Goal: Find specific page/section: Find specific page/section

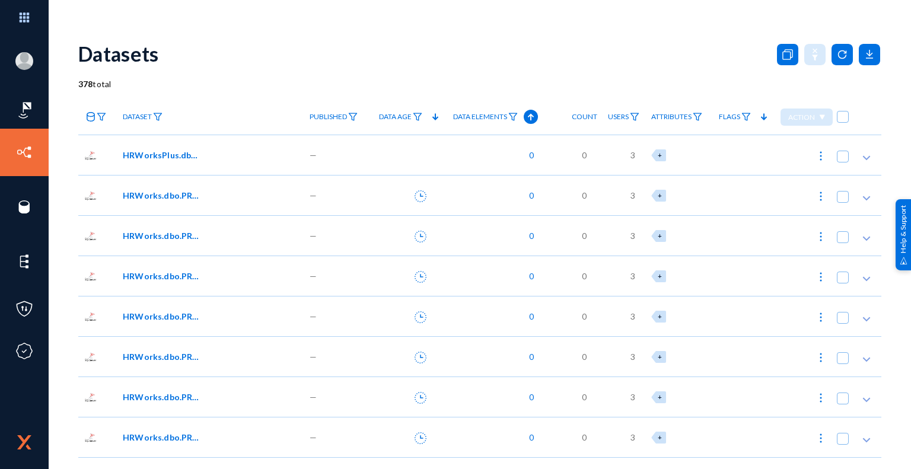
click at [87, 118] on icon at bounding box center [91, 116] width 8 height 9
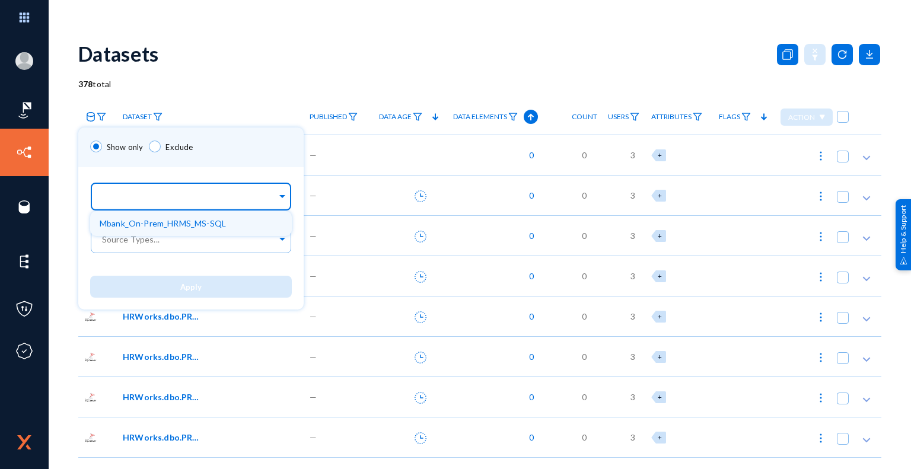
click at [239, 194] on input "text" at bounding box center [188, 198] width 177 height 11
click at [214, 226] on span "Mbank_On-Prem_HRMS_MS-SQL" at bounding box center [163, 223] width 126 height 10
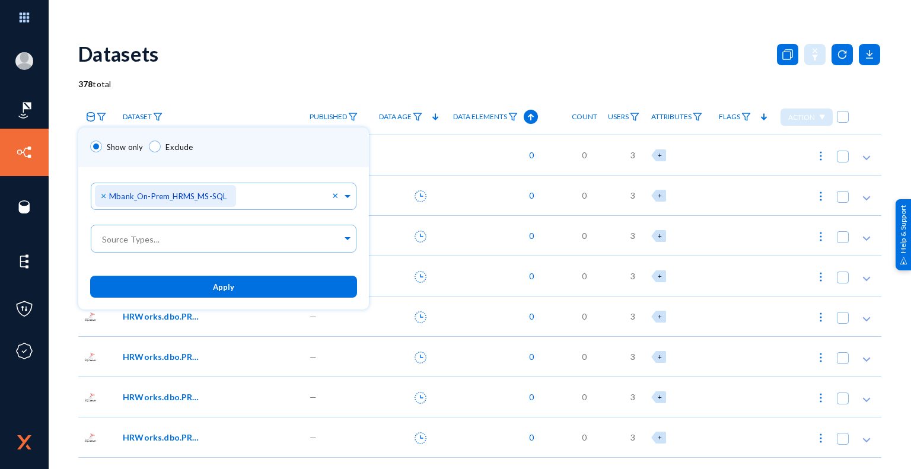
click at [230, 96] on div at bounding box center [455, 234] width 911 height 469
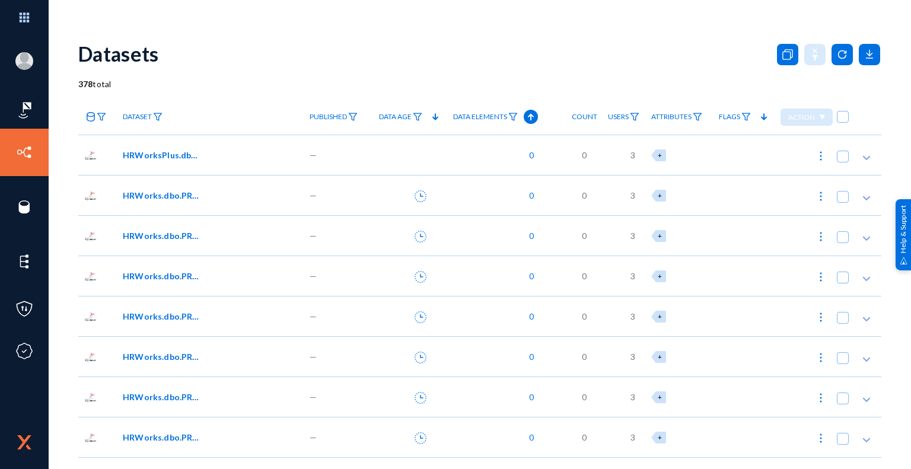
click at [131, 120] on span "Dataset" at bounding box center [137, 117] width 29 height 8
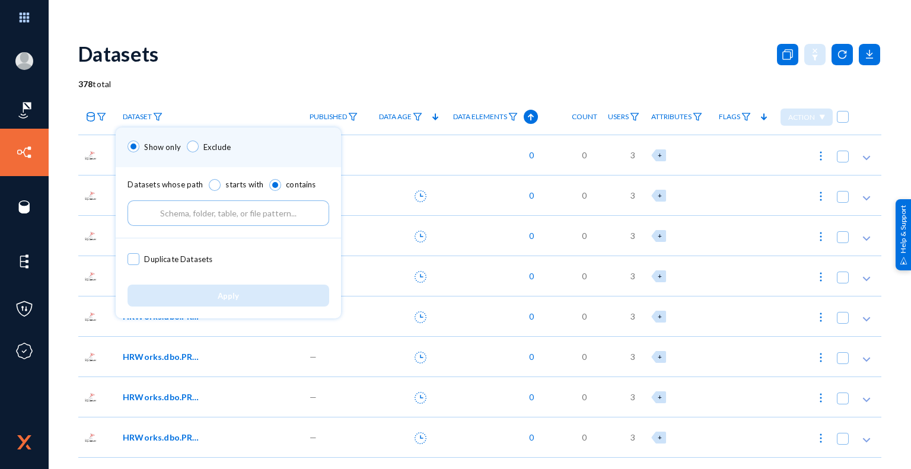
click at [216, 48] on div at bounding box center [455, 234] width 911 height 469
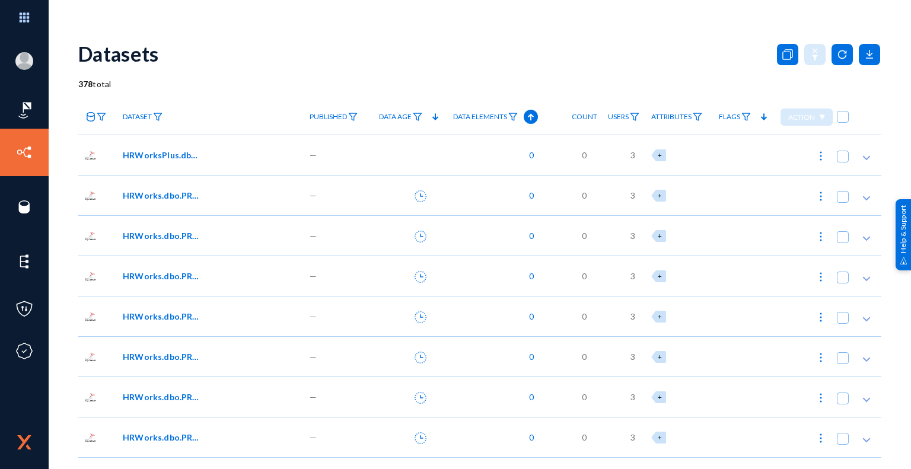
click at [320, 110] on link "Published" at bounding box center [334, 117] width 60 height 21
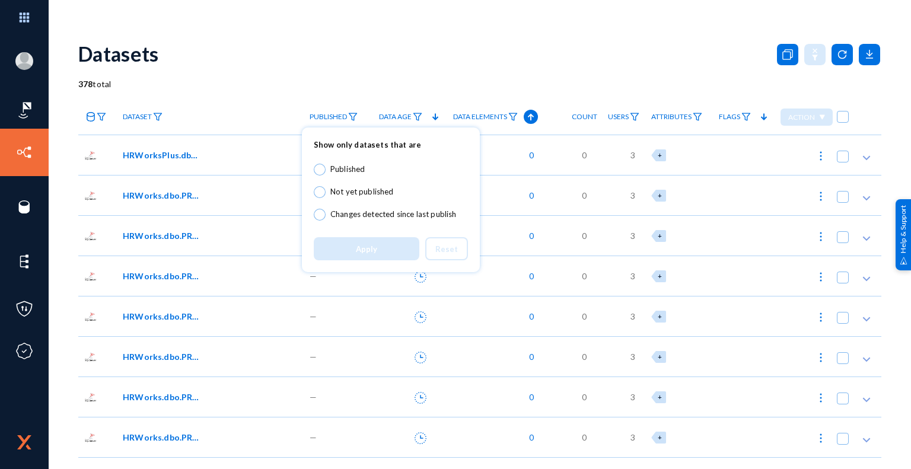
click at [320, 112] on div at bounding box center [455, 234] width 911 height 469
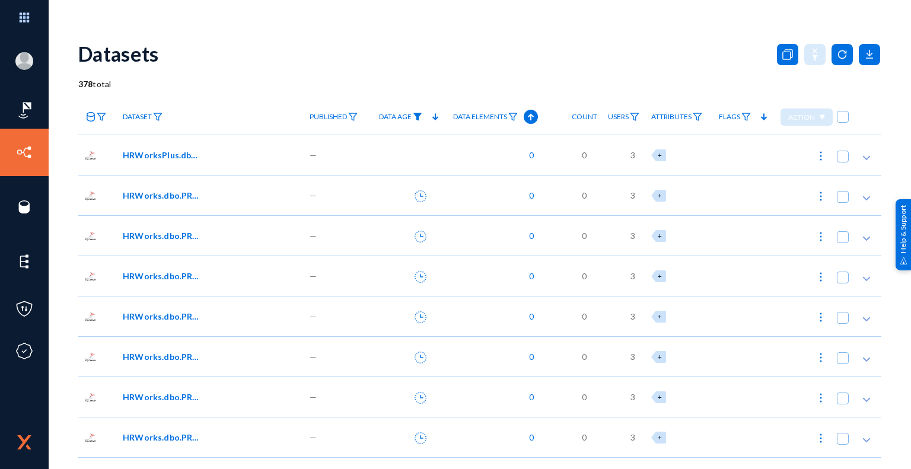
click at [414, 113] on img at bounding box center [417, 117] width 9 height 8
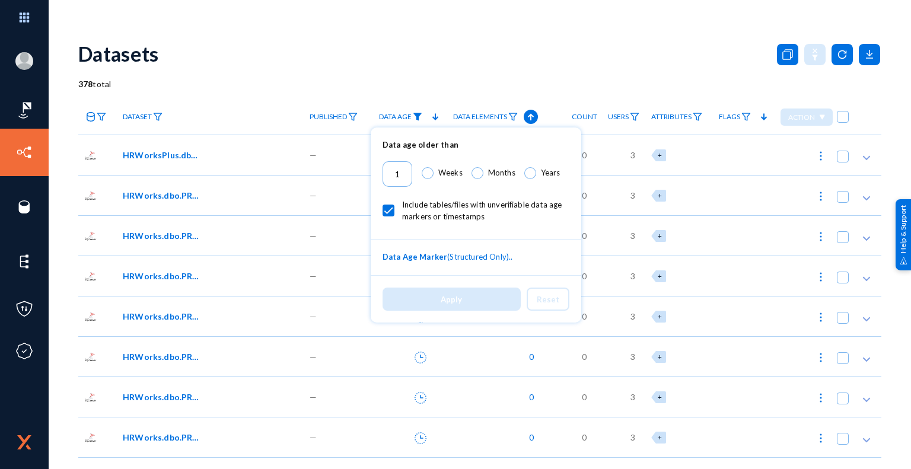
click at [414, 113] on div at bounding box center [455, 234] width 911 height 469
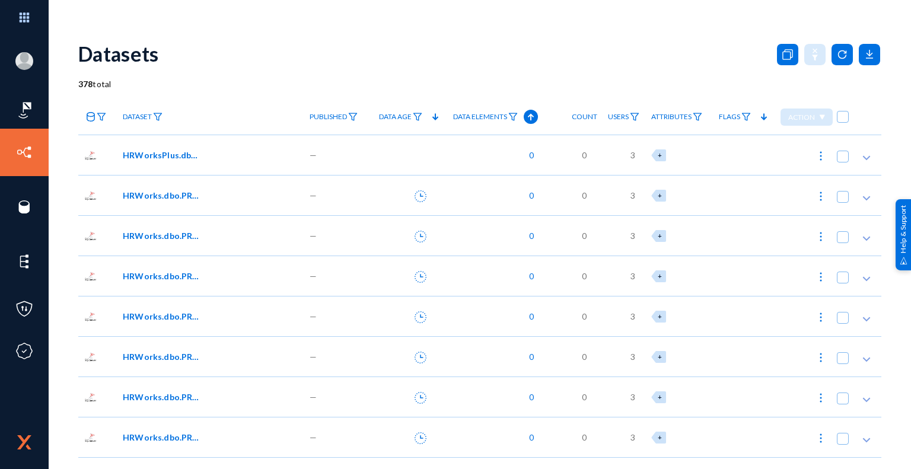
click at [428, 116] on icon at bounding box center [435, 117] width 14 height 14
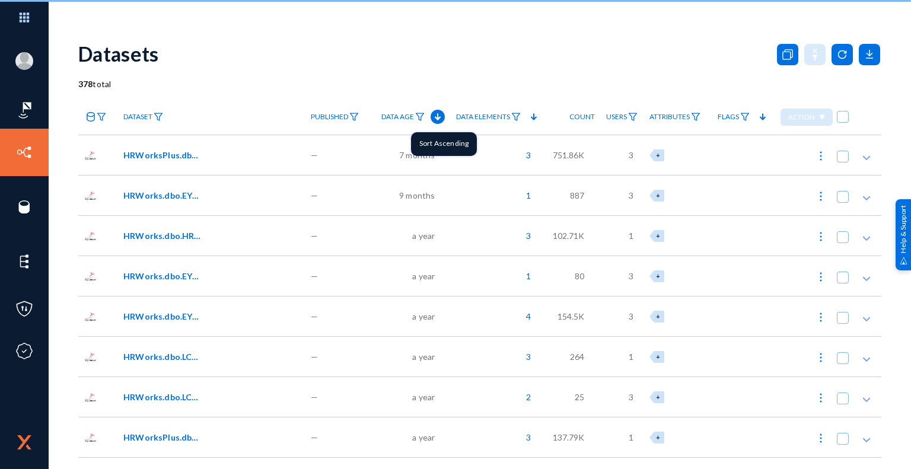
click at [432, 117] on icon at bounding box center [438, 117] width 14 height 14
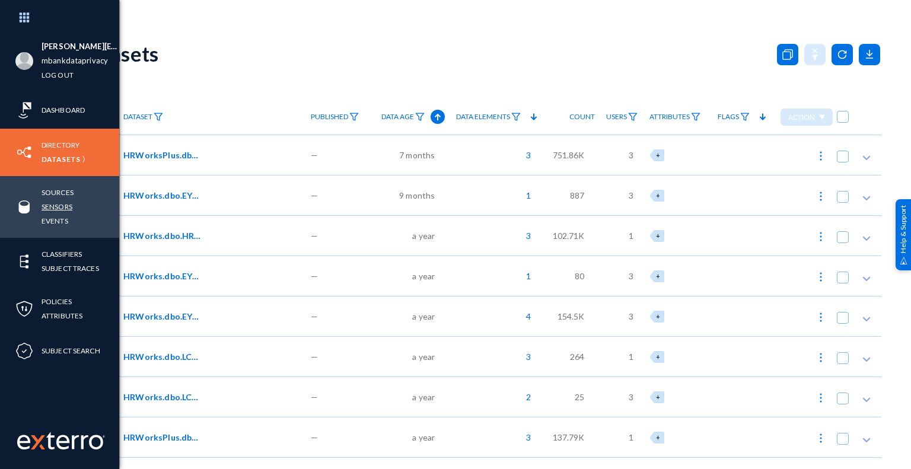
click at [68, 208] on link "Sensors" at bounding box center [57, 207] width 31 height 14
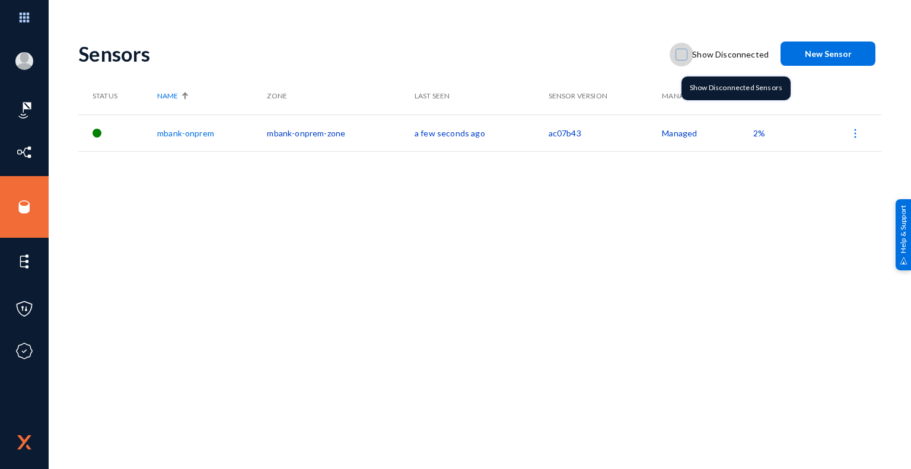
click at [682, 57] on span at bounding box center [682, 55] width 12 height 12
click at [682, 60] on input "Show Disconnected" at bounding box center [681, 60] width 1 height 1
checkbox input "true"
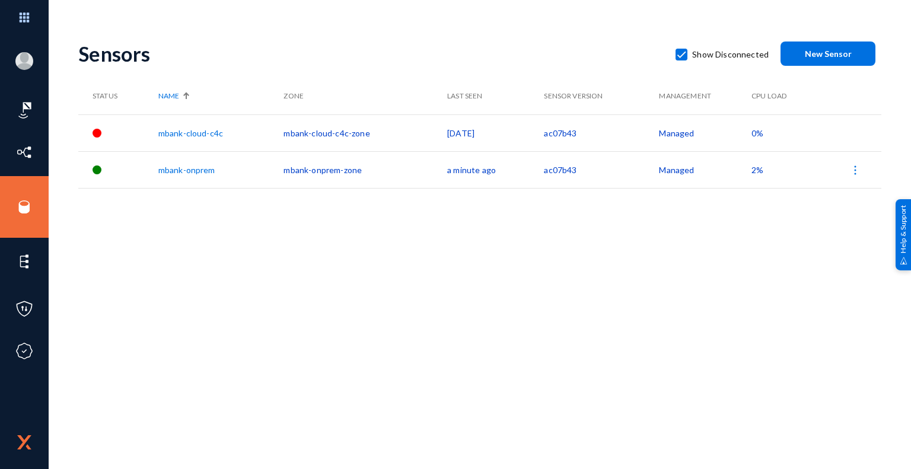
click at [384, 265] on div "Sensors Show Disconnected New Sensor Status Name Zone Last Seen Sensor Version …" at bounding box center [479, 208] width 803 height 356
click at [546, 252] on div "Sensors Show Disconnected New Sensor Status Name Zone Last Seen Sensor Version …" at bounding box center [479, 208] width 803 height 356
click at [543, 276] on div "Sensors Show Disconnected New Sensor Status Name Zone Last Seen Sensor Version …" at bounding box center [479, 208] width 803 height 356
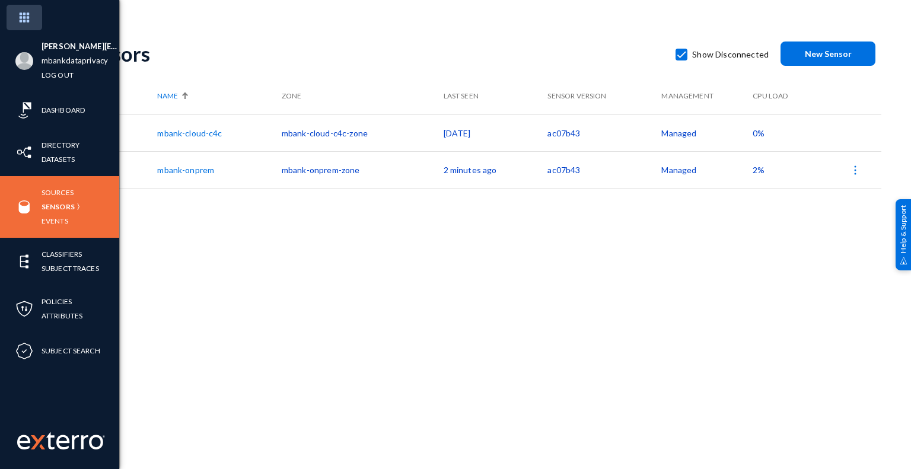
click at [27, 18] on img at bounding box center [25, 18] width 36 height 26
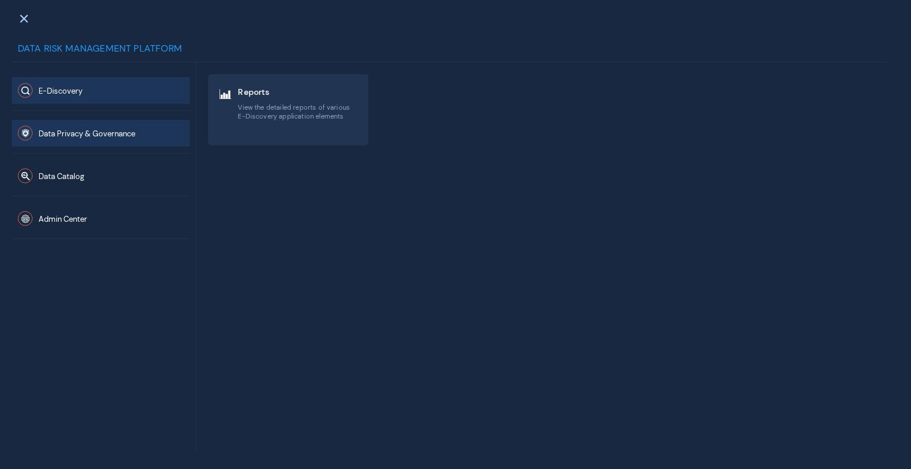
click at [101, 134] on span "Data Privacy & Governance" at bounding box center [87, 134] width 97 height 10
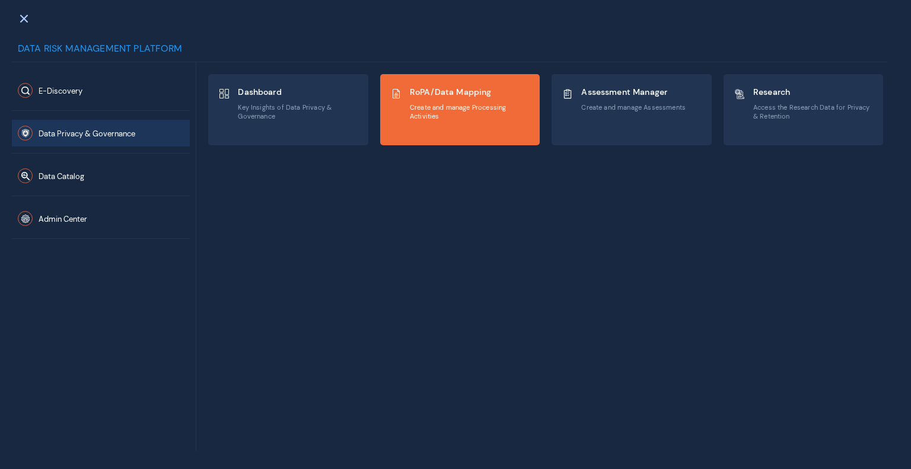
click at [471, 94] on span "RoPA/Data Mapping" at bounding box center [470, 92] width 120 height 11
